Goal: Register for event/course

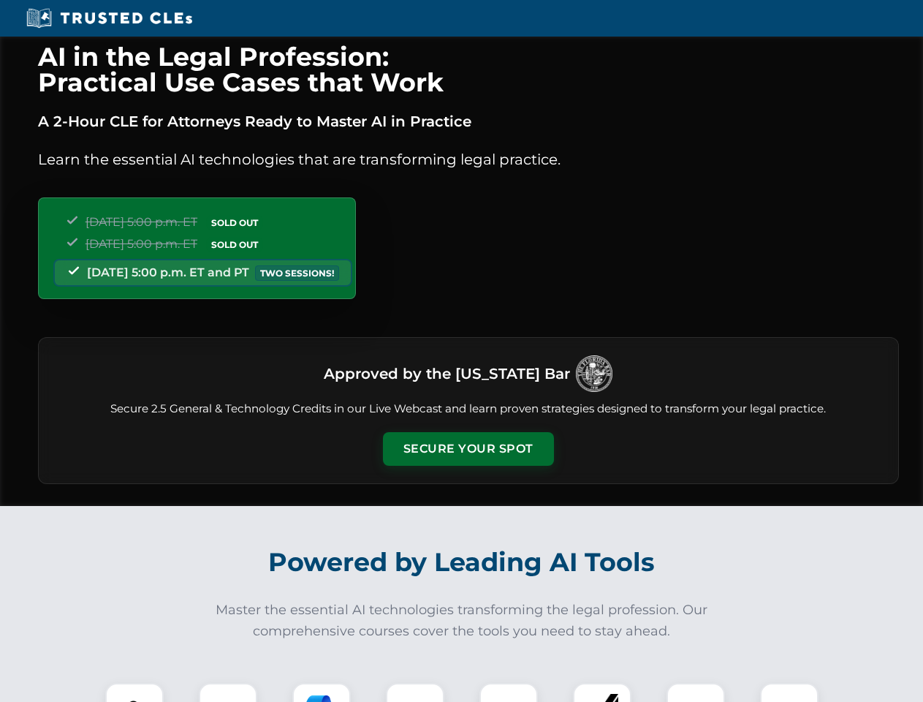
click at [468, 449] on button "Secure Your Spot" at bounding box center [468, 449] width 171 height 34
click at [134, 692] on img at bounding box center [134, 712] width 42 height 42
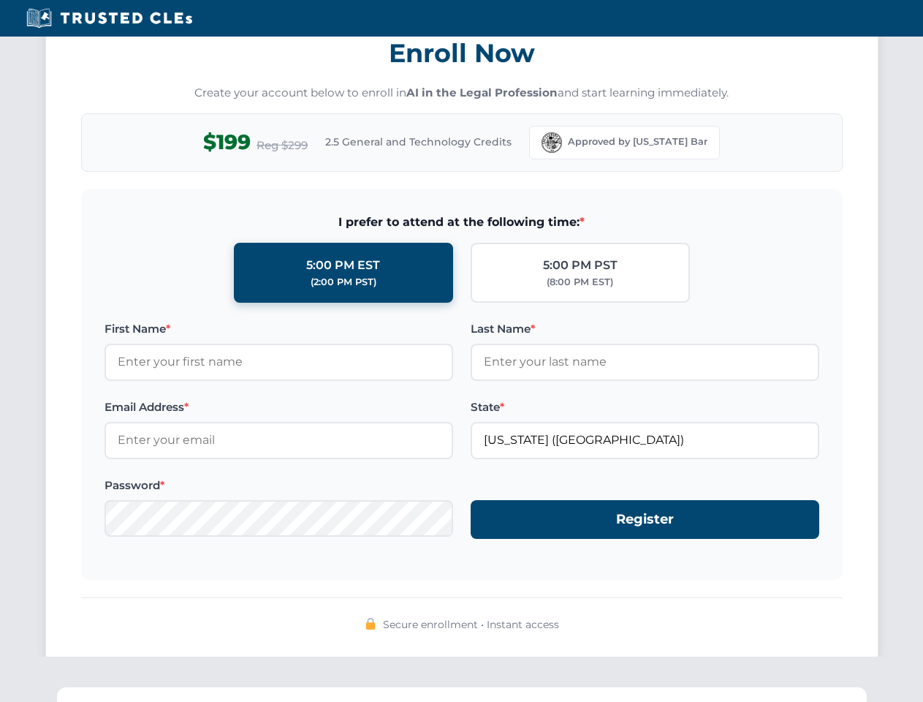
scroll to position [1435, 0]
